Goal: Task Accomplishment & Management: Use online tool/utility

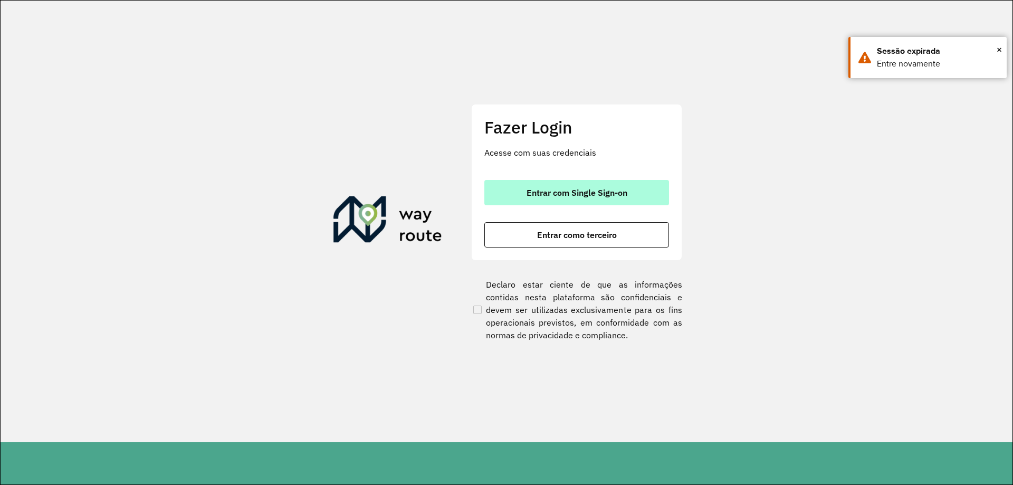
click at [575, 193] on span "Entrar com Single Sign-on" at bounding box center [576, 192] width 101 height 8
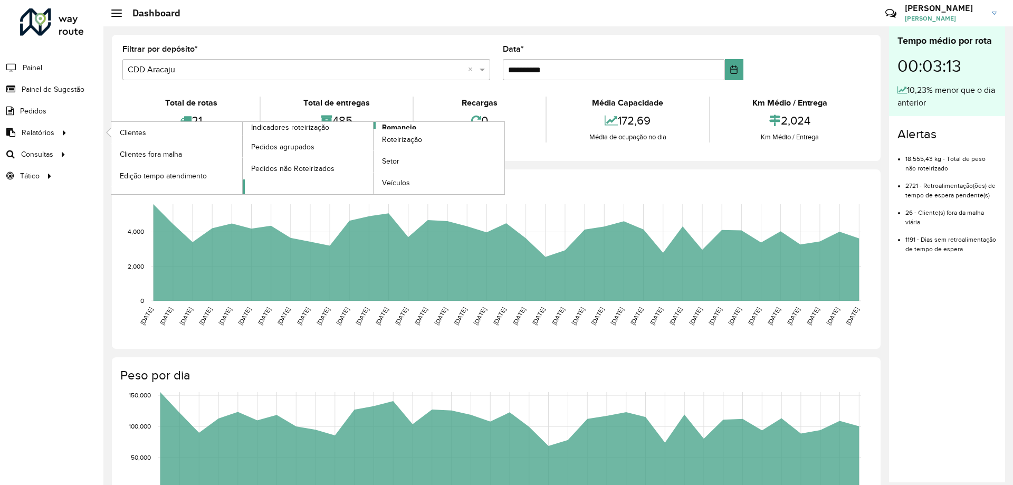
click at [393, 123] on span "Romaneio" at bounding box center [399, 127] width 34 height 11
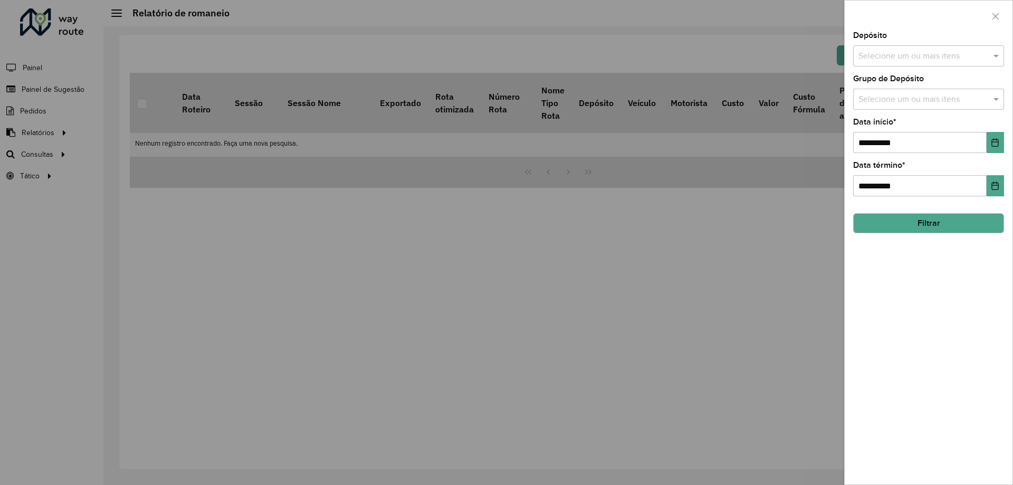
click at [958, 211] on hb-field-button "Filtrar" at bounding box center [928, 219] width 151 height 28
click at [941, 227] on button "Filtrar" at bounding box center [928, 223] width 151 height 20
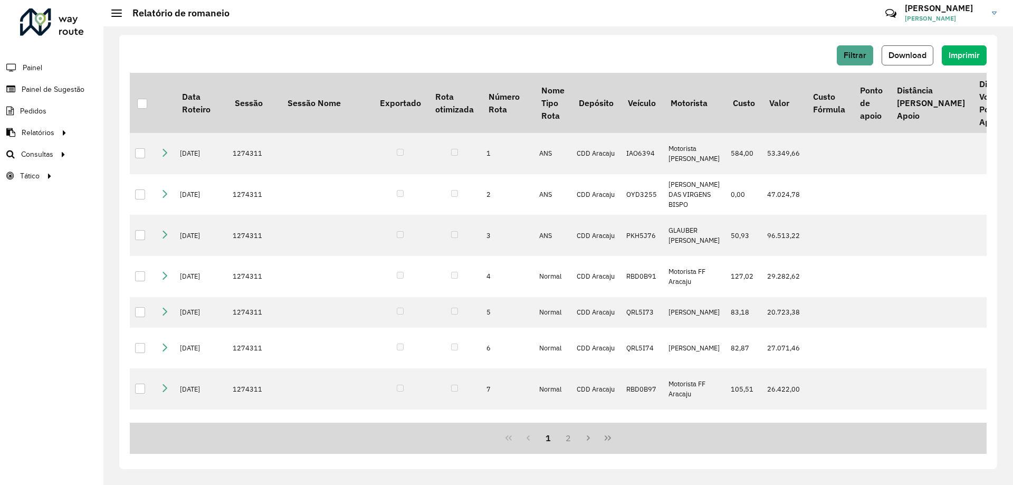
click at [903, 60] on button "Download" at bounding box center [907, 55] width 52 height 20
